Goal: Task Accomplishment & Management: Use online tool/utility

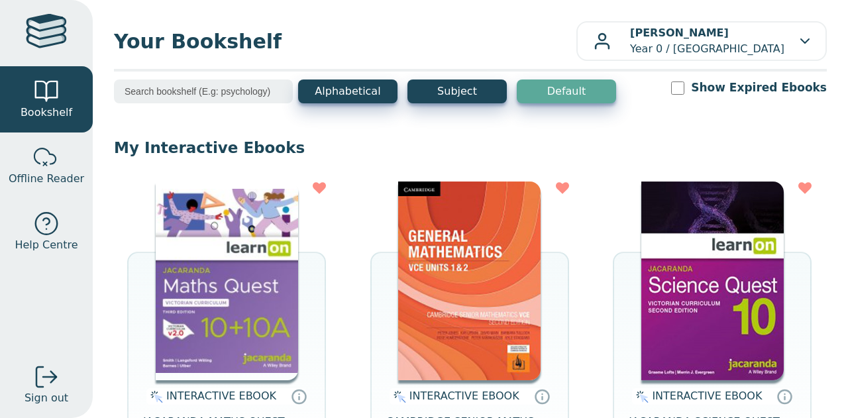
click at [201, 221] on img at bounding box center [227, 281] width 142 height 199
